Goal: Task Accomplishment & Management: Manage account settings

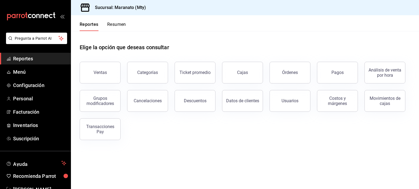
click at [30, 92] on ul "Reportes Menú Configuración Personal Facturación Inventarios Suscripción" at bounding box center [35, 99] width 71 height 92
click at [25, 99] on span "Personal" at bounding box center [39, 98] width 53 height 7
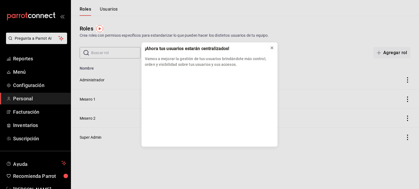
click at [270, 48] on icon at bounding box center [272, 48] width 4 height 4
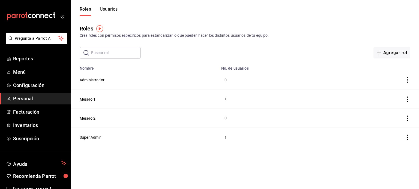
click at [111, 9] on button "Usuarios" at bounding box center [109, 11] width 18 height 9
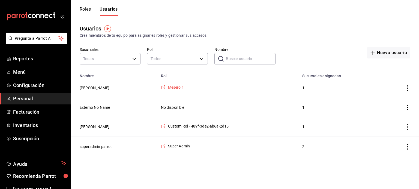
click at [174, 89] on span "Mesero 1" at bounding box center [176, 87] width 16 height 5
click at [28, 62] on span "Reportes" at bounding box center [39, 58] width 53 height 7
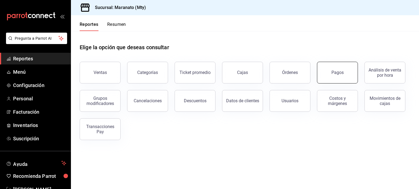
click at [341, 70] on button "Pagos" at bounding box center [337, 73] width 41 height 22
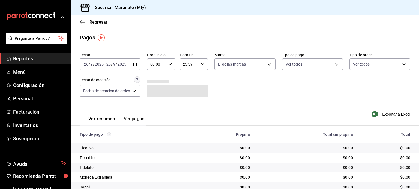
click at [136, 66] on \(Stroke\) "button" at bounding box center [134, 64] width 3 height 3
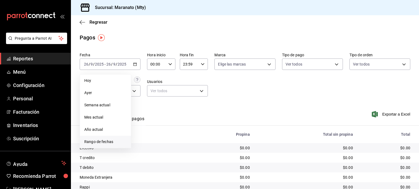
click at [102, 145] on span "Rango de fechas" at bounding box center [105, 142] width 42 height 6
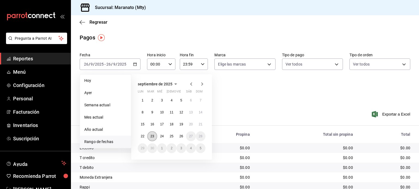
click at [154, 138] on button "23" at bounding box center [152, 137] width 10 height 10
click at [171, 138] on button "25" at bounding box center [172, 137] width 10 height 10
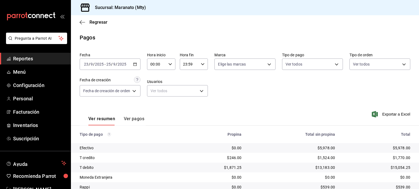
scroll to position [41, 0]
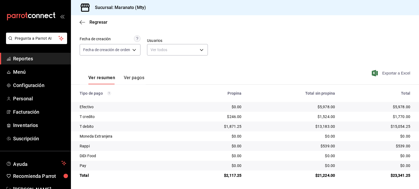
click at [378, 72] on span "Exportar a Excel" at bounding box center [391, 73] width 37 height 7
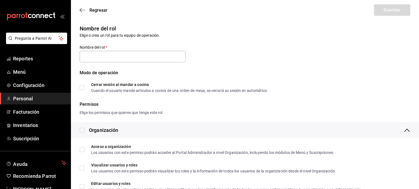
type input "Mesero 1"
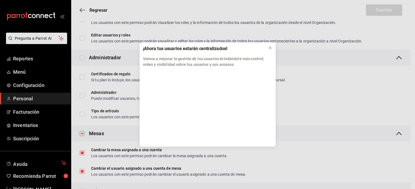
scroll to position [221, 0]
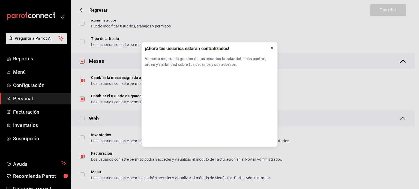
click at [273, 51] on button at bounding box center [271, 48] width 9 height 9
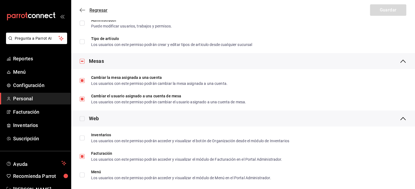
click at [81, 11] on icon "button" at bounding box center [81, 10] width 2 height 4
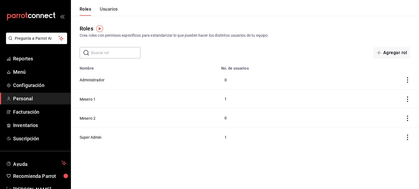
click at [111, 8] on button "Usuarios" at bounding box center [109, 11] width 18 height 9
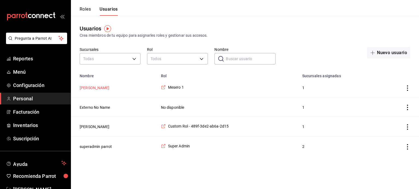
click at [90, 88] on button "[PERSON_NAME]" at bounding box center [95, 87] width 30 height 5
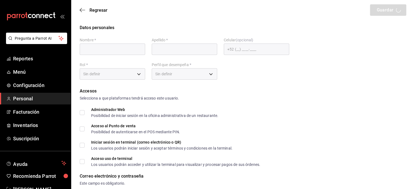
type input "FER"
type input "[PERSON_NAME]"
checkbox input "true"
type input "[EMAIL_ADDRESS][DOMAIN_NAME]"
type input "1212"
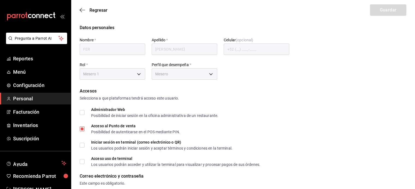
type input "f44ddfcb-280a-4d60-b7f6-434ac7fd6542"
type input "WAITER"
checkbox input "true"
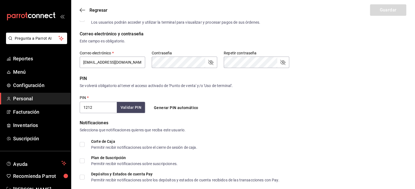
scroll to position [144, 0]
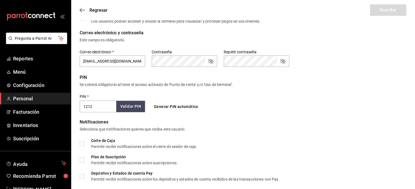
click at [126, 105] on button "Validar PIN" at bounding box center [130, 107] width 29 height 12
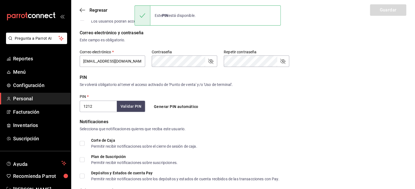
click at [169, 105] on button "Generar PIN automático" at bounding box center [176, 107] width 49 height 10
click at [113, 107] on input "3504" at bounding box center [98, 106] width 37 height 11
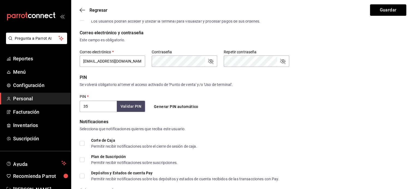
type input "3"
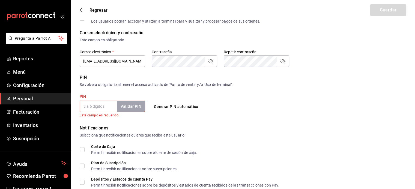
checkbox input "true"
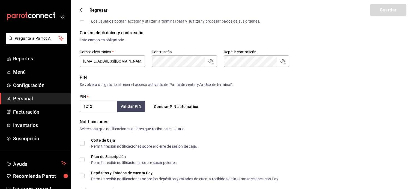
type input "1212"
click at [126, 105] on button "Validar PIN" at bounding box center [130, 107] width 29 height 12
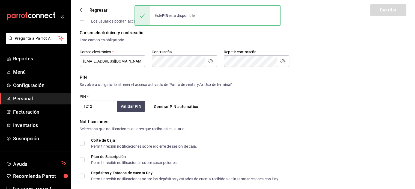
click at [156, 91] on div "PIN Se volverá obligatorio al tener el acceso activado de 'Punto de venta' y/o …" at bounding box center [243, 93] width 326 height 38
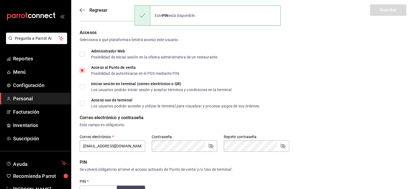
scroll to position [0, 0]
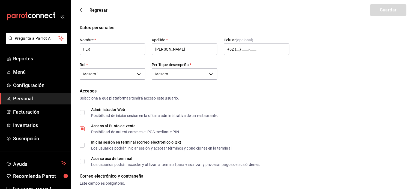
click at [141, 90] on div "Accesos" at bounding box center [243, 91] width 326 height 7
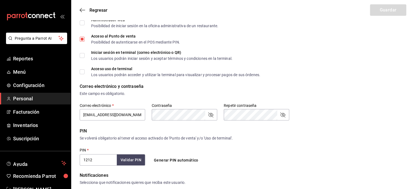
scroll to position [100, 0]
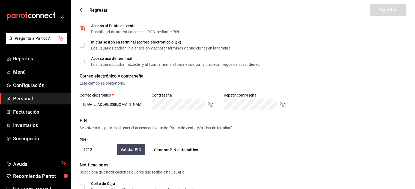
click at [97, 152] on input "1212" at bounding box center [98, 149] width 37 height 11
click at [132, 144] on button "Validar PIN" at bounding box center [130, 150] width 29 height 12
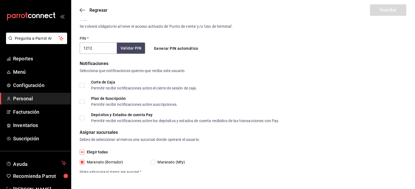
scroll to position [201, 0]
click at [150, 164] on input "Maranato (Mty)" at bounding box center [152, 163] width 5 height 5
checkbox input "true"
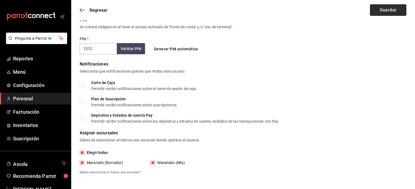
click at [375, 13] on button "Guardar" at bounding box center [388, 9] width 36 height 11
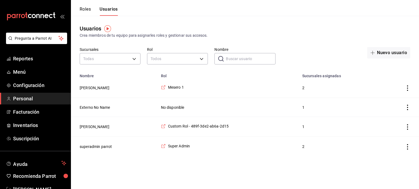
click at [222, 18] on div "Usuarios Crea miembros de tu equipo para asignarles roles y gestionar sus acces…" at bounding box center [245, 86] width 348 height 141
click at [220, 18] on div "Usuarios Crea miembros de tu equipo para asignarles roles y gestionar sus acces…" at bounding box center [245, 86] width 348 height 141
click at [222, 18] on div "Usuarios Crea miembros de tu equipo para asignarles roles y gestionar sus acces…" at bounding box center [245, 86] width 348 height 141
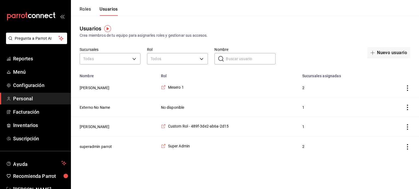
click at [222, 18] on div "Usuarios Crea miembros de tu equipo para asignarles roles y gestionar sus acces…" at bounding box center [245, 86] width 348 height 141
click at [90, 148] on button "superadmin parrot" at bounding box center [96, 146] width 32 height 5
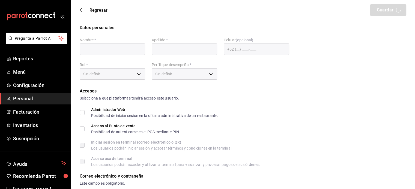
type input "superadmin"
type input "parrot"
checkbox input "true"
type input "[EMAIL_ADDRESS][DOMAIN_NAME]"
type input "945507"
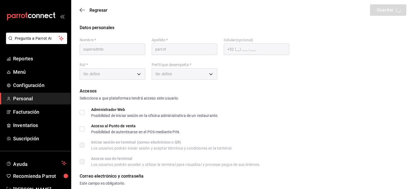
type input "f642ae7b-8a34-4c39-9ac8-bac6a952762b"
type input "UNDEFINED"
checkbox input "true"
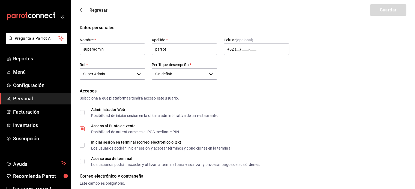
click at [82, 10] on icon "button" at bounding box center [82, 10] width 5 height 5
